Goal: Task Accomplishment & Management: Use online tool/utility

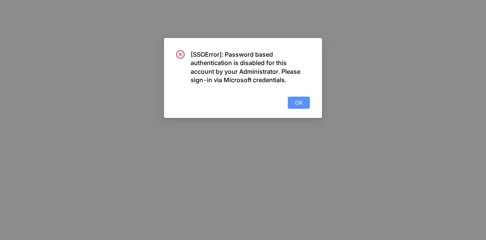
click at [298, 104] on span "OK" at bounding box center [299, 102] width 8 height 8
